Goal: Entertainment & Leisure: Consume media (video, audio)

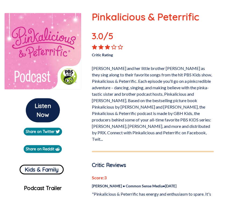
scroll to position [74, 0]
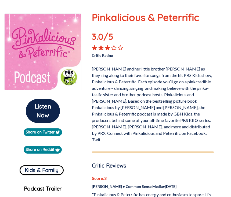
click at [46, 169] on button "Kids & Family" at bounding box center [42, 171] width 44 height 10
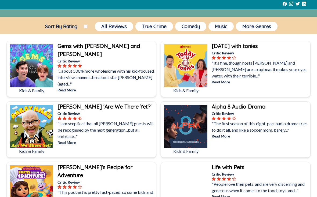
scroll to position [30, 0]
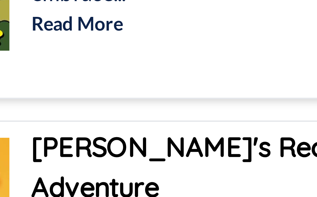
click at [57, 163] on b "[PERSON_NAME]'s Recipe for Adventure" at bounding box center [94, 170] width 75 height 15
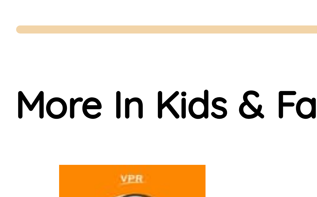
scroll to position [0, 52]
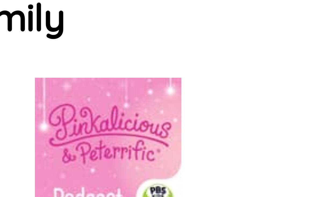
click at [197, 178] on p "Pinkalicious & Peterrific" at bounding box center [218, 186] width 43 height 16
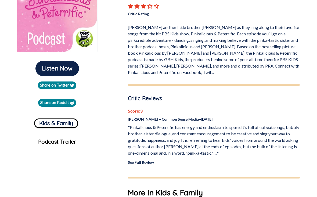
scroll to position [102, 0]
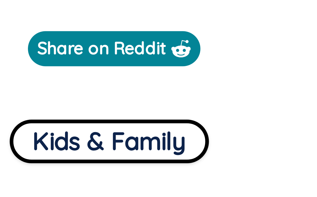
click at [34, 112] on button "Kids & Family" at bounding box center [56, 117] width 44 height 10
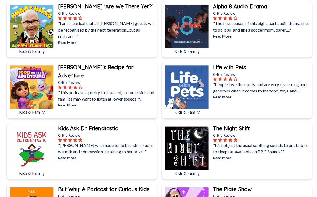
scroll to position [129, 0]
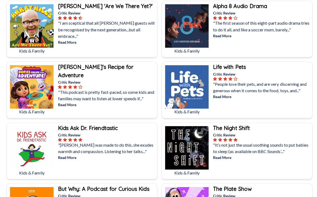
click at [33, 89] on img at bounding box center [31, 86] width 43 height 43
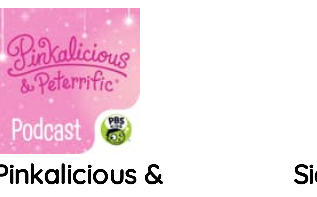
scroll to position [0, 14]
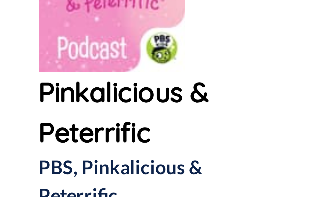
click at [231, 144] on p "Go to Podcast" at bounding box center [255, 147] width 43 height 6
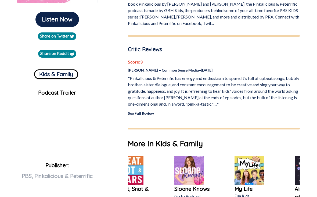
scroll to position [146, 0]
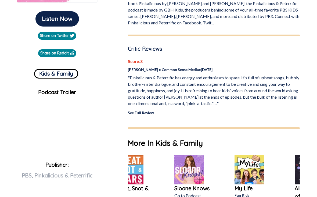
click at [47, 57] on link "Share on Reddit" at bounding box center [57, 53] width 38 height 8
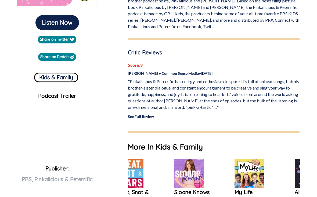
scroll to position [137, 0]
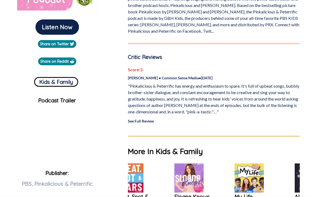
click at [47, 28] on button "Listen Now" at bounding box center [56, 27] width 43 height 15
